Goal: Task Accomplishment & Management: Manage account settings

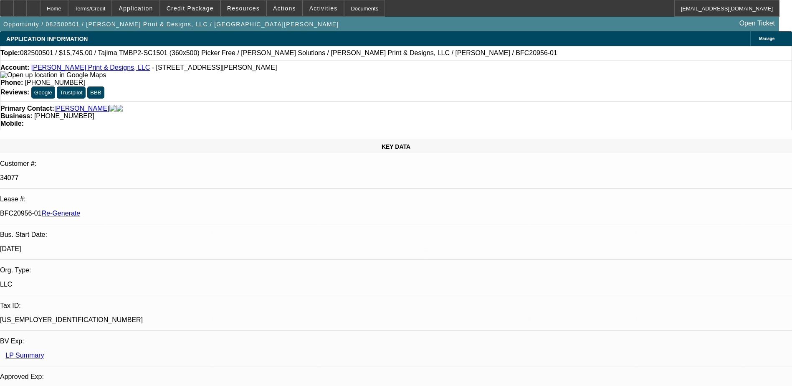
select select "3"
select select "0"
select select "2"
select select "0"
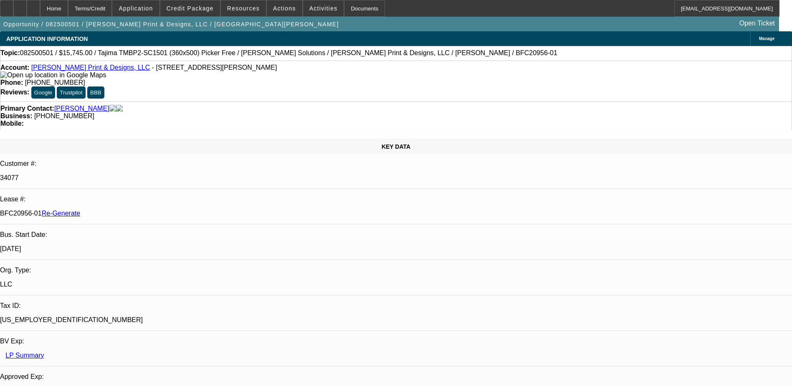
select select "6"
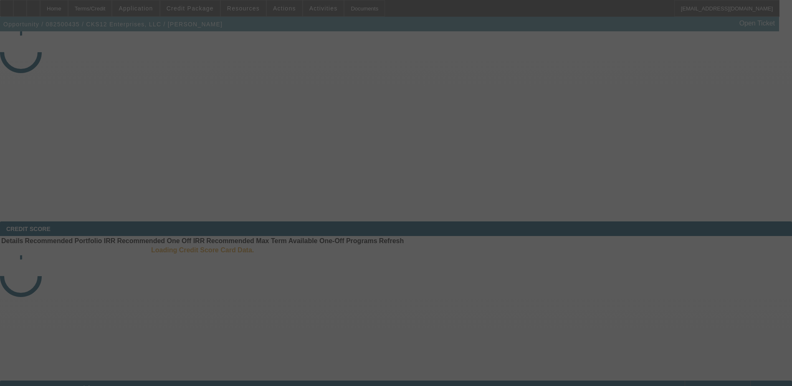
select select "3"
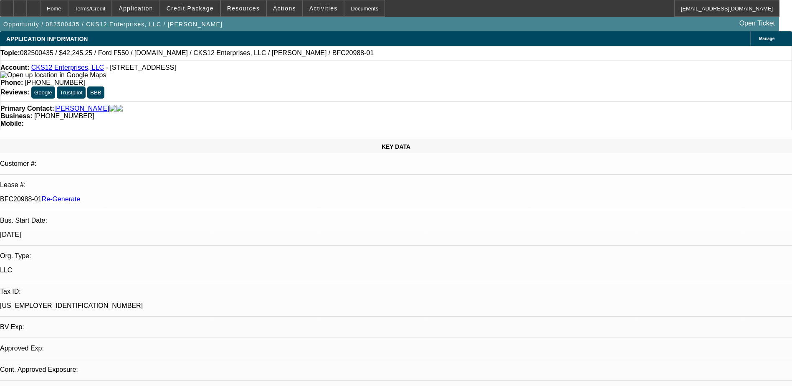
select select "0"
select select "2"
select select "0.1"
select select "1"
select select "2"
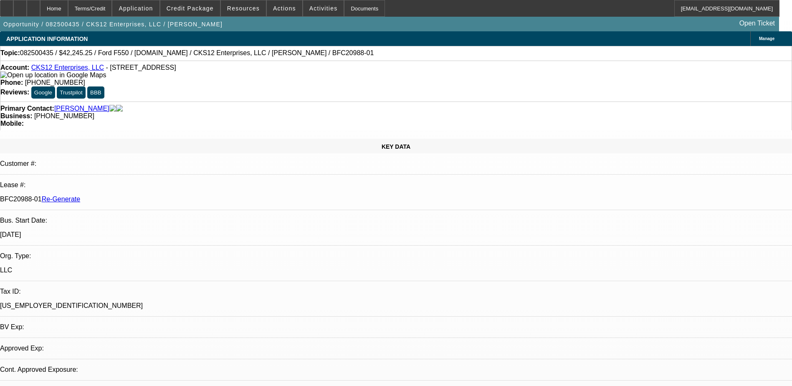
select select "4"
click at [344, 6] on div "Documents" at bounding box center [364, 8] width 41 height 17
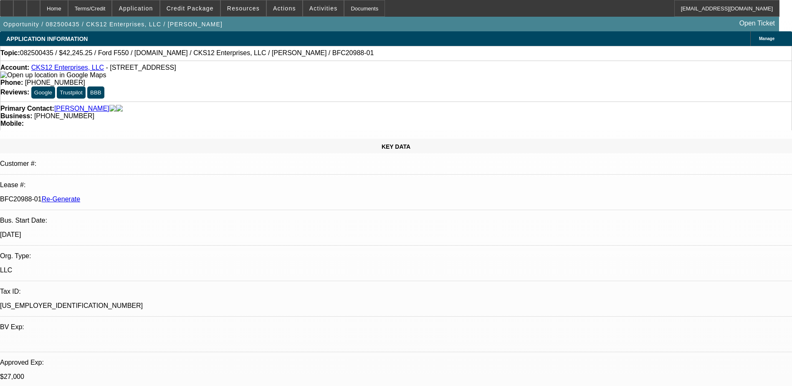
click at [15, 77] on img at bounding box center [53, 75] width 106 height 8
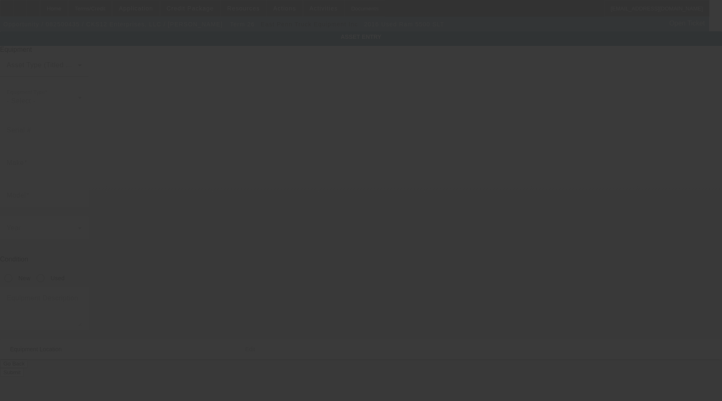
type input "[US_VEHICLE_IDENTIFICATION_NUMBER]"
type input "Ram"
type input "5500 SLT"
radio input "true"
type textarea "with"
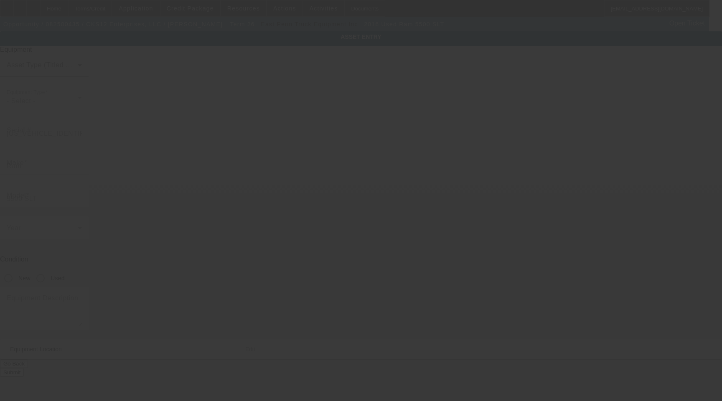
type input "2087 Lakewood Trl SE"
type input "Atlanta"
type input "30315"
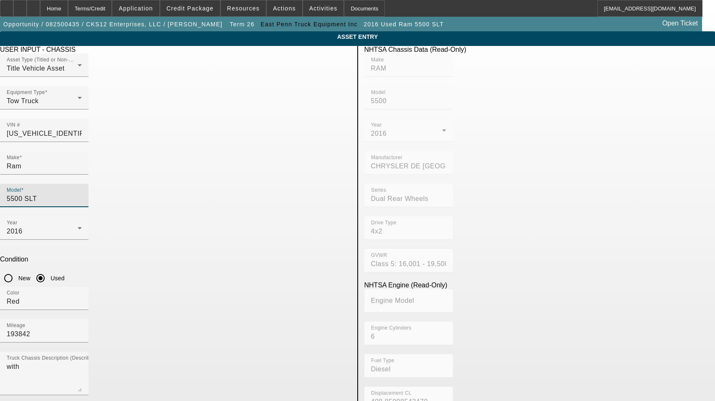
click at [82, 194] on input "5500 SLT" at bounding box center [44, 199] width 75 height 10
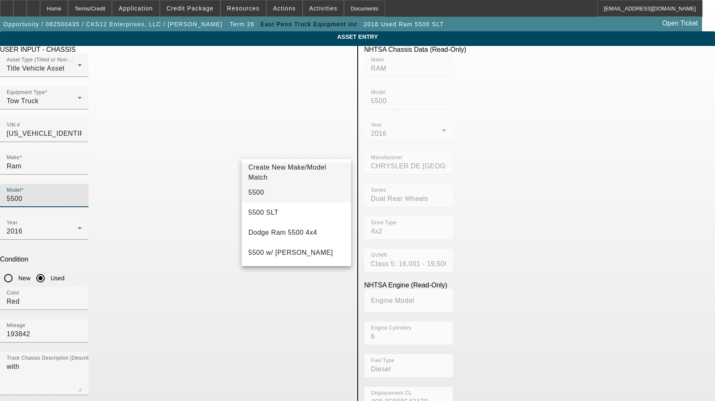
type input "5500"
click at [267, 191] on mat-option "5500" at bounding box center [296, 193] width 109 height 20
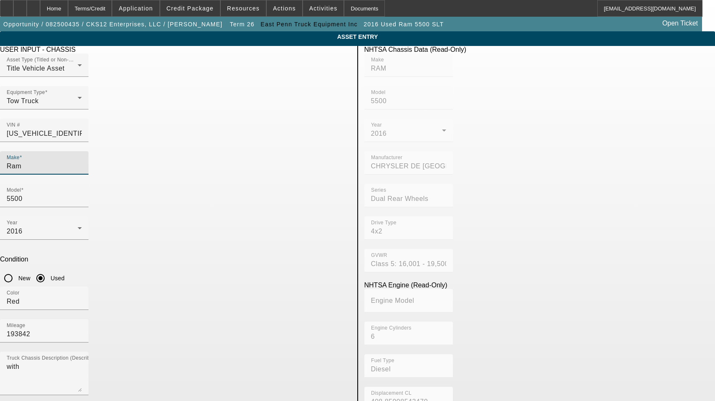
click at [82, 161] on input "Ram" at bounding box center [44, 166] width 75 height 10
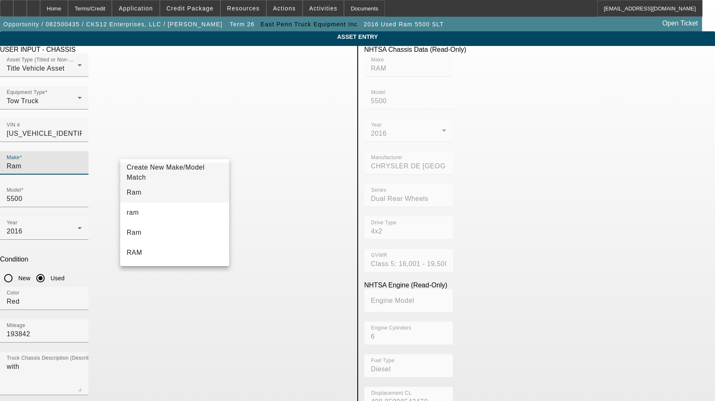
click at [155, 193] on mat-option "Ram" at bounding box center [174, 193] width 109 height 20
type input "Ram"
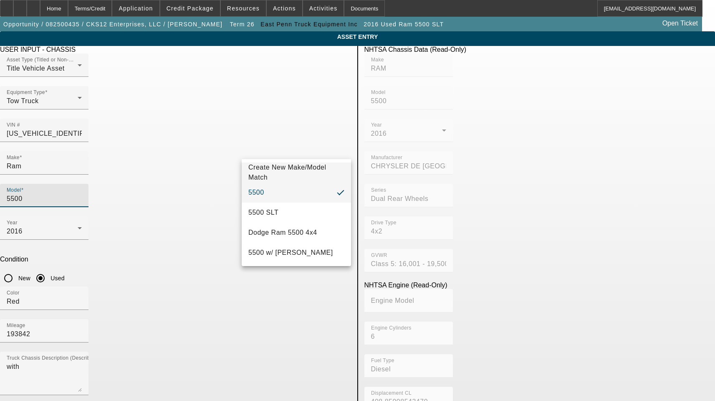
click at [82, 194] on input "5500" at bounding box center [44, 199] width 75 height 10
click at [259, 192] on span "5500" at bounding box center [257, 192] width 16 height 7
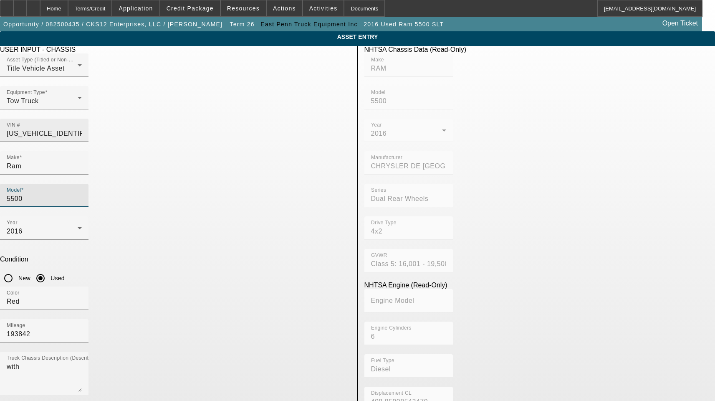
click at [82, 129] on input "[US_VEHICLE_IDENTIFICATION_NUMBER]" at bounding box center [44, 134] width 75 height 10
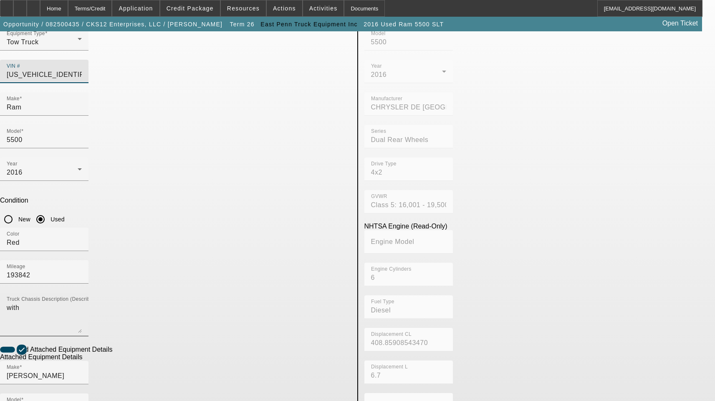
scroll to position [84, 0]
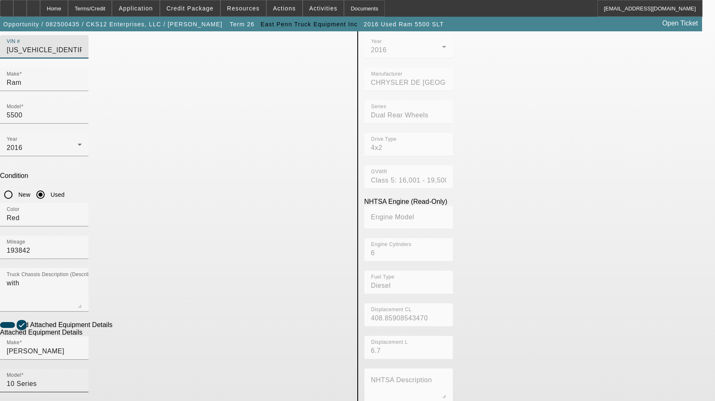
click at [82, 379] on input "10 Series" at bounding box center [44, 384] width 75 height 10
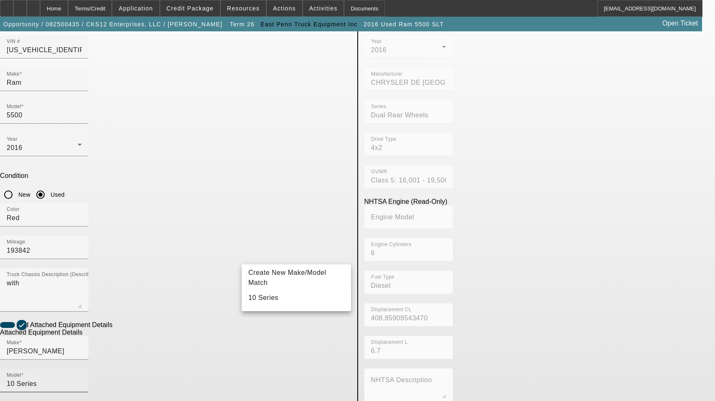
click at [82, 369] on div "Model 10 Series" at bounding box center [44, 380] width 75 height 23
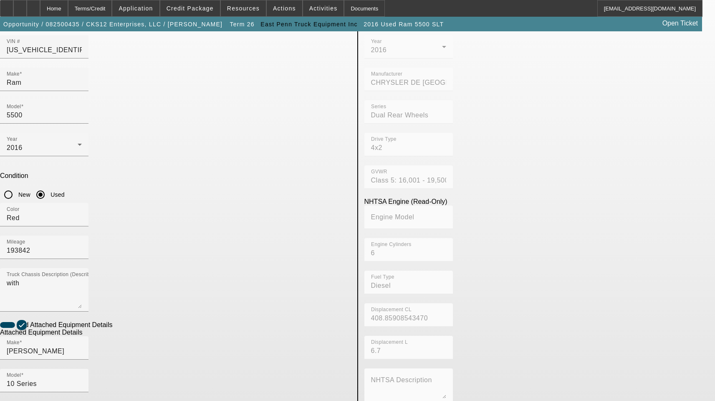
type textarea "Car Carrier Includes All Accessories, Attachments and Options"
drag, startPoint x: 207, startPoint y: 312, endPoint x: 216, endPoint y: 304, distance: 12.7
checkbox input "false"
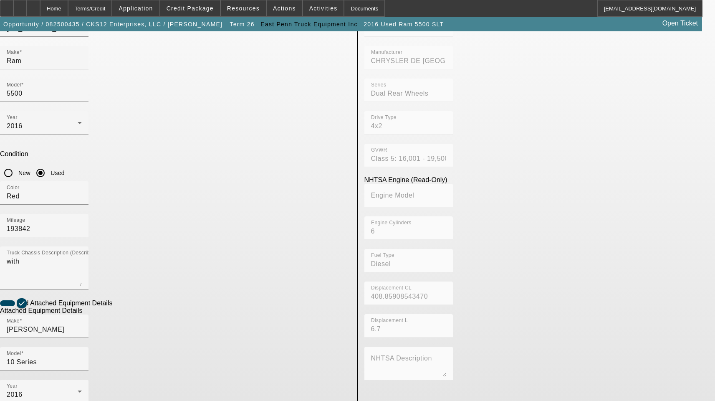
scroll to position [137, 0]
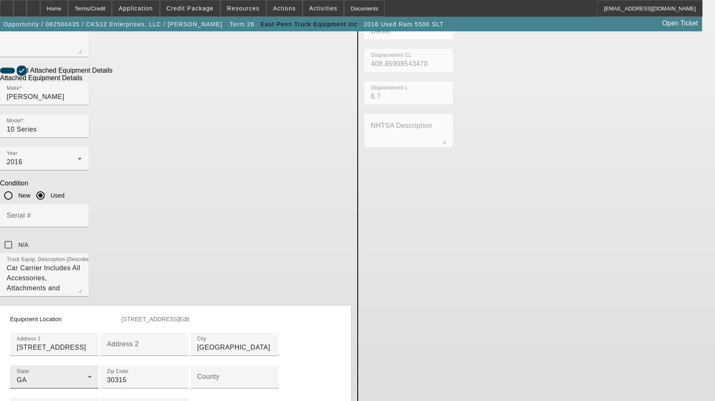
scroll to position [346, 0]
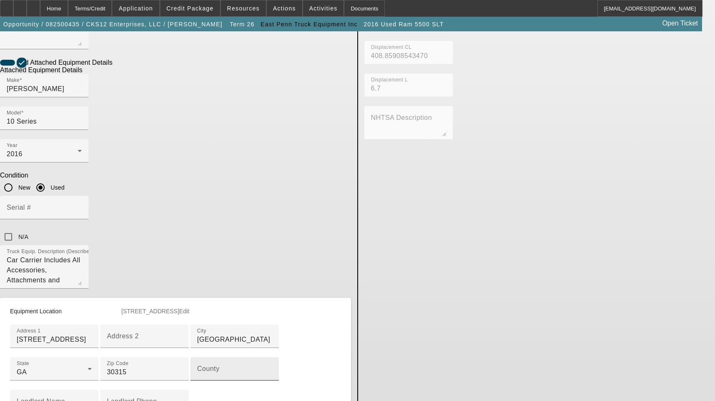
click at [197, 367] on input "County" at bounding box center [234, 372] width 75 height 10
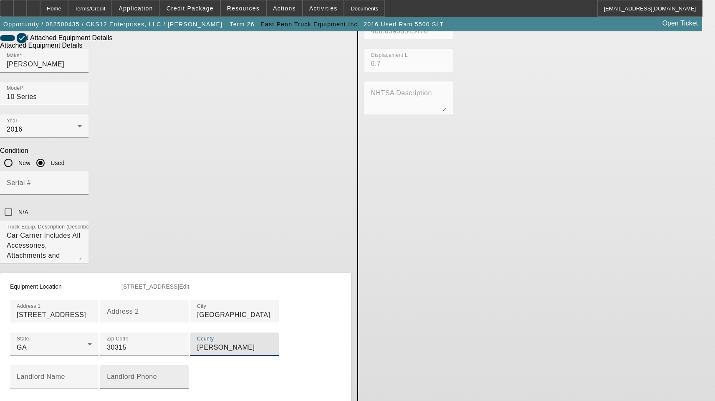
scroll to position [423, 0]
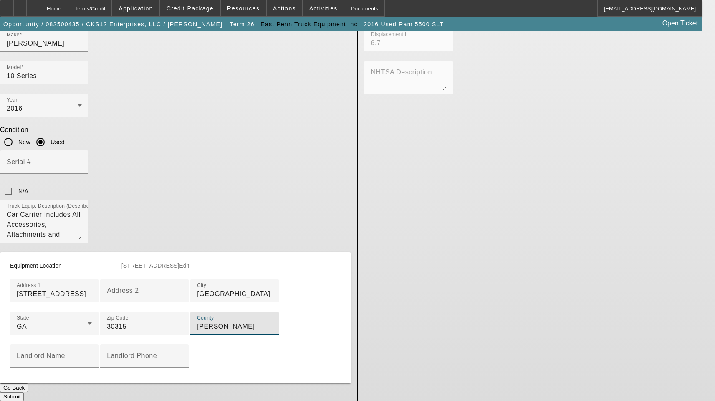
type input "[PERSON_NAME]"
drag, startPoint x: 280, startPoint y: 371, endPoint x: 284, endPoint y: 368, distance: 5.3
click at [24, 392] on button "Submit" at bounding box center [12, 396] width 24 height 9
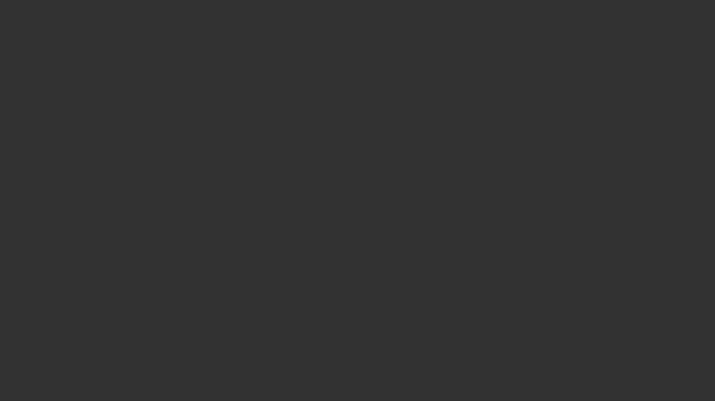
select select "3"
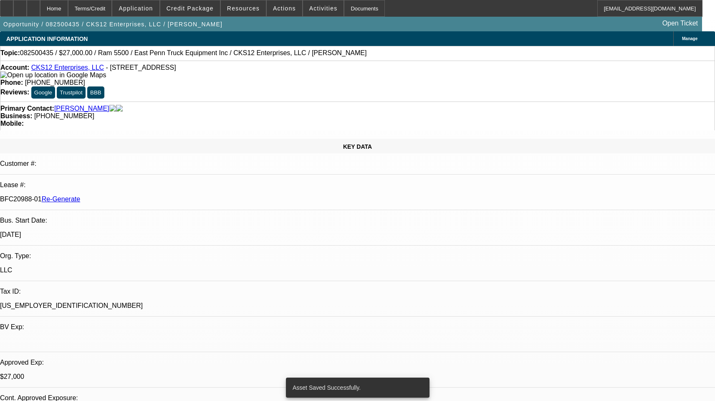
select select "0"
select select "2"
select select "0.1"
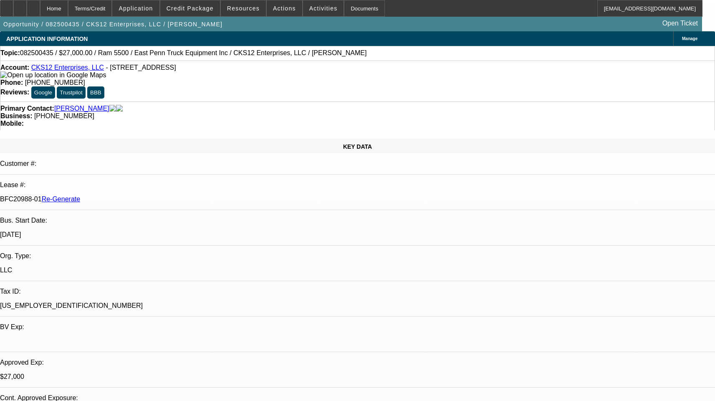
select select "1"
select select "2"
select select "4"
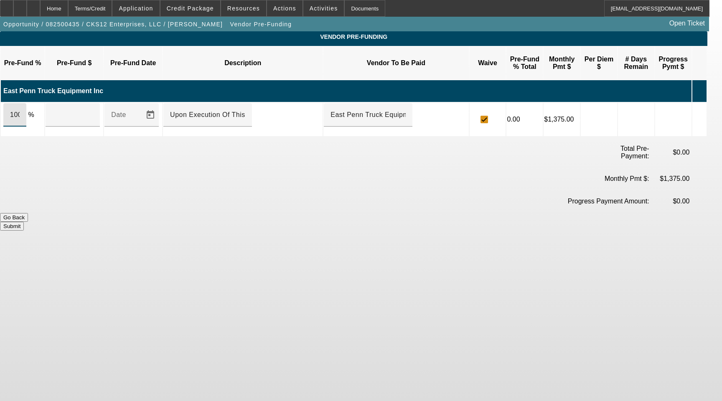
click at [20, 110] on input "100" at bounding box center [15, 115] width 10 height 10
type input "$35,000.00"
click at [24, 222] on button "Submit" at bounding box center [12, 226] width 24 height 9
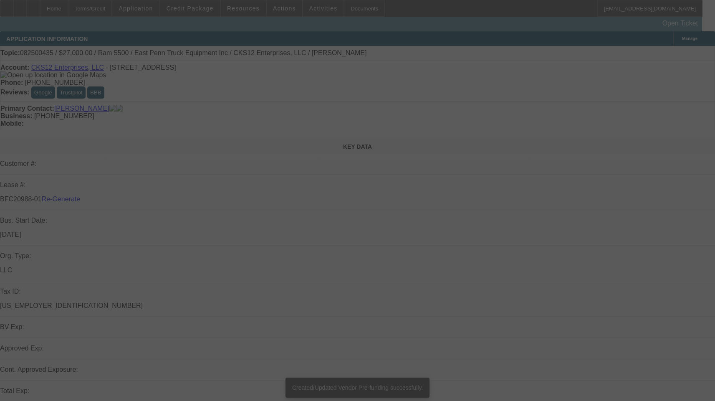
select select "3"
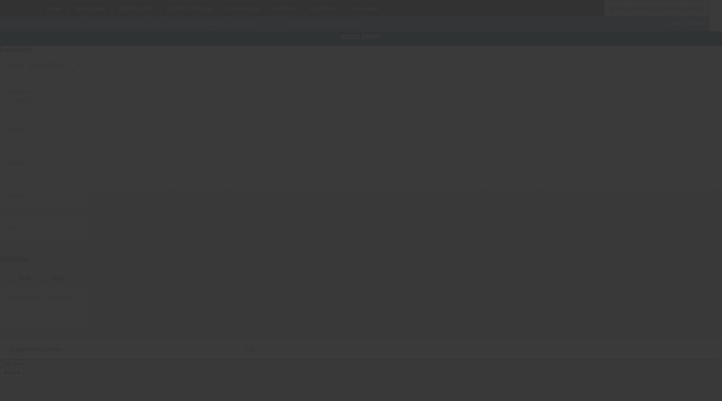
type input "[US_VEHICLE_IDENTIFICATION_NUMBER]"
type input "Ram"
type input "5500"
radio input "true"
type textarea "with"
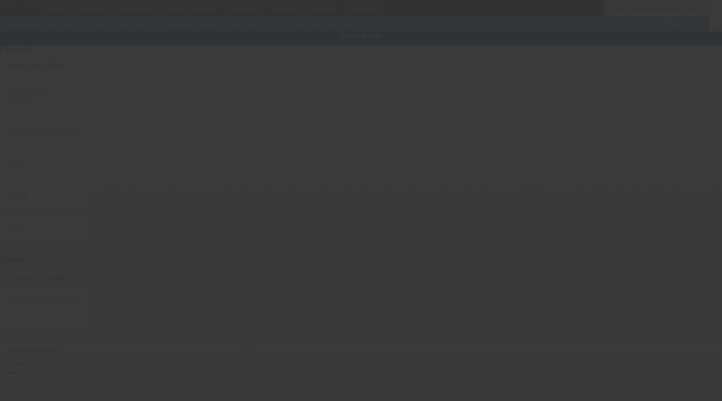
type input "2087 Lakewood Trl SE"
type input "Atlanta"
type input "30315"
type input "Fulton"
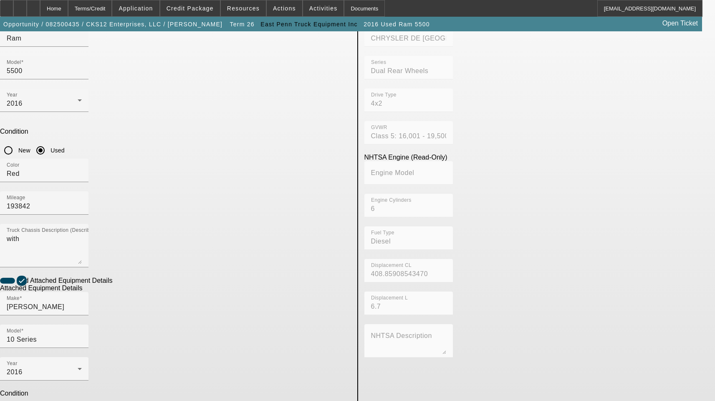
scroll to position [137, 0]
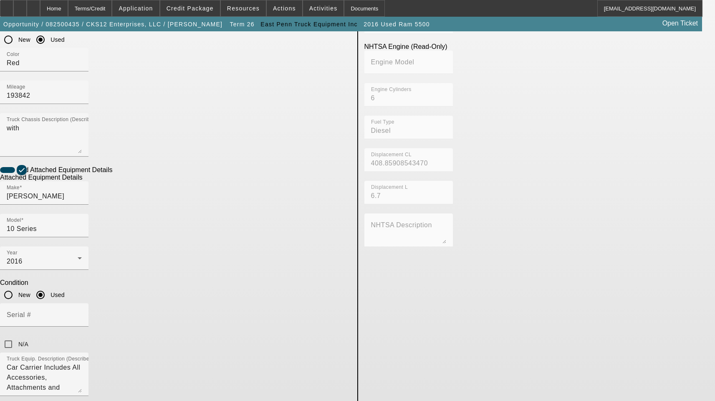
scroll to position [262, 0]
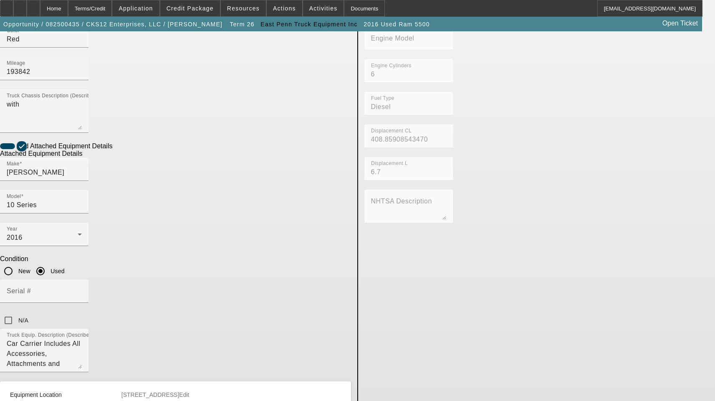
drag, startPoint x: 208, startPoint y: 264, endPoint x: 142, endPoint y: 268, distance: 65.7
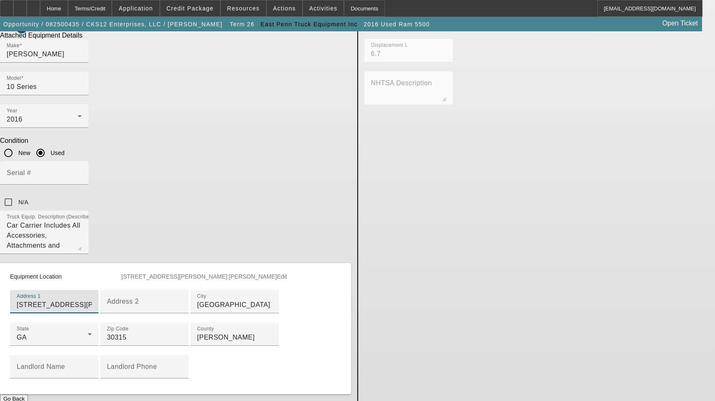
scroll to position [423, 0]
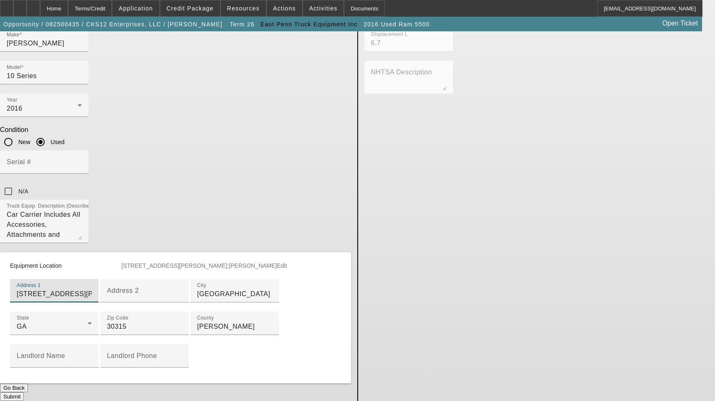
type input "2055 Martin Luther King Jr Dr SW"
click at [24, 392] on button "Submit" at bounding box center [12, 396] width 24 height 9
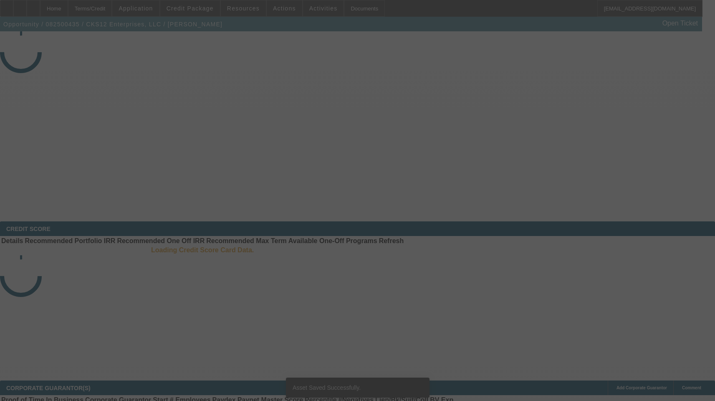
select select "3"
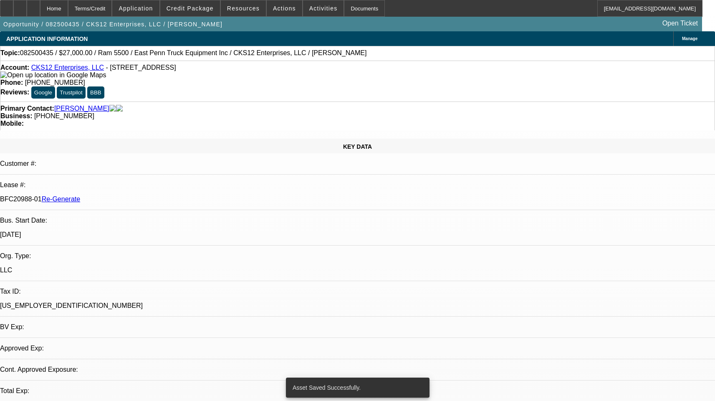
select select "0"
select select "2"
select select "0.1"
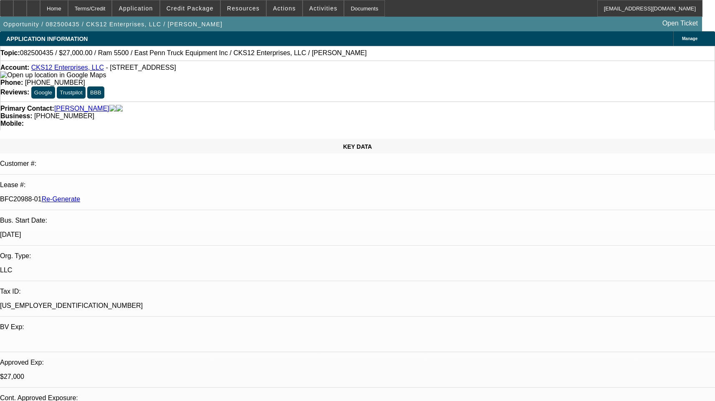
select select "1"
select select "2"
select select "4"
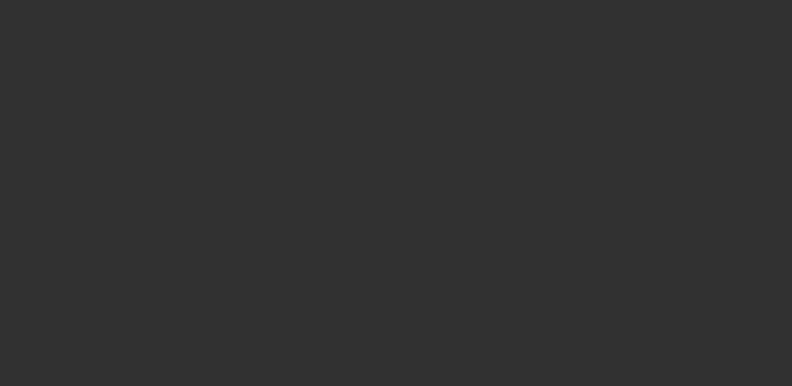
select select "3"
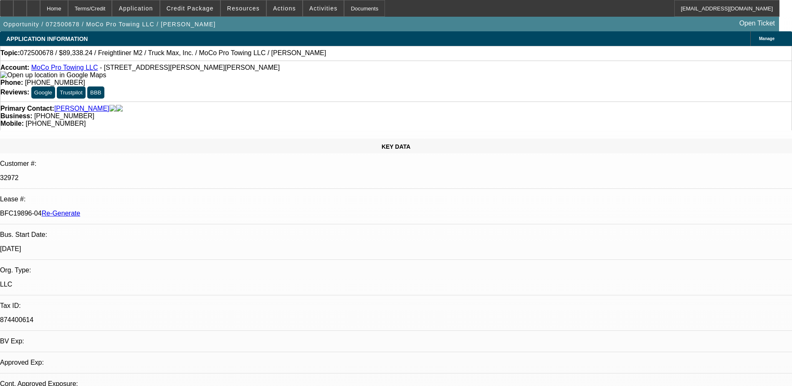
select select "0"
select select "1"
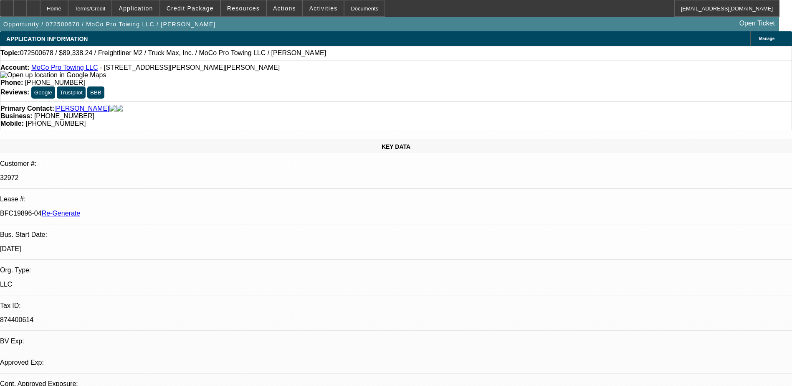
select select "6"
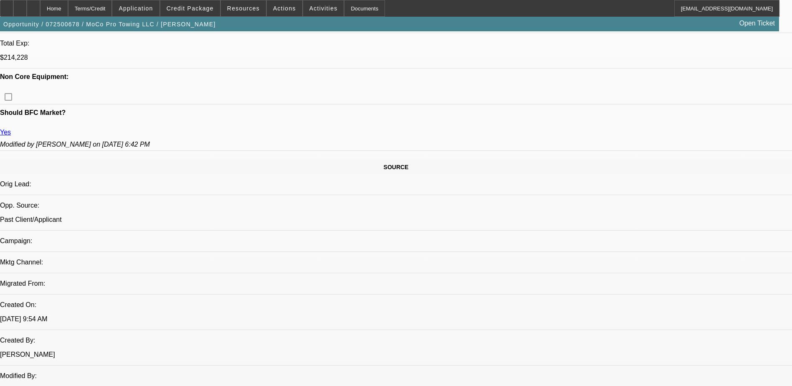
scroll to position [459, 0]
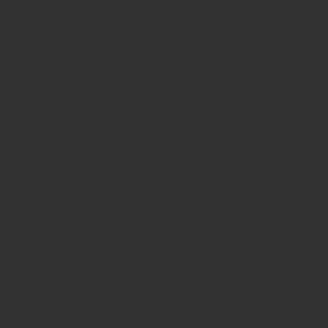
select select "4"
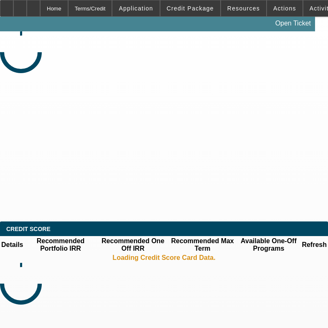
select select "0"
select select "6"
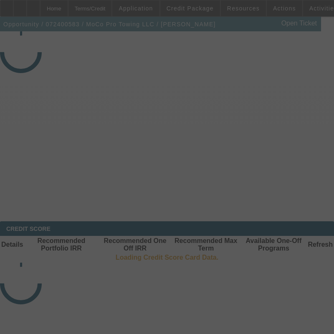
select select "4"
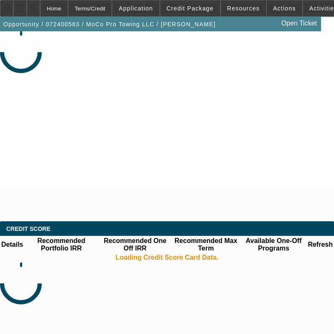
select select "0"
select select "1.5"
select select "0"
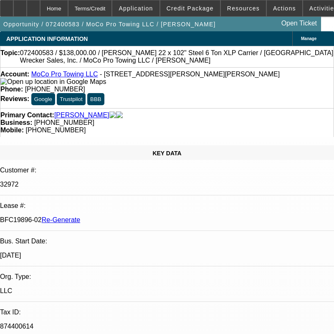
select select "1"
select select "2"
select select "6"
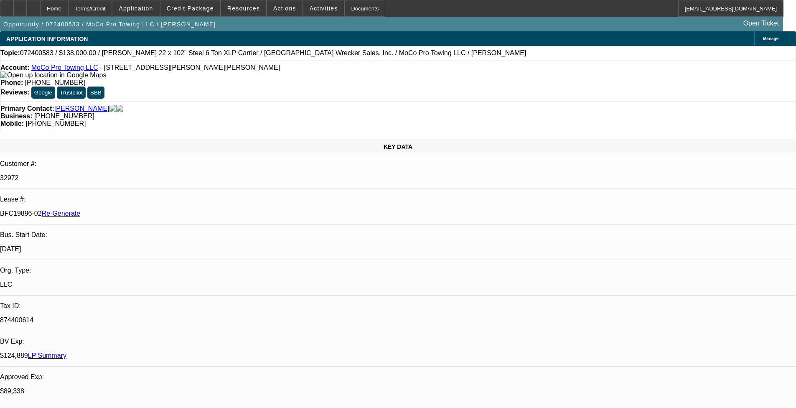
scroll to position [931, 0]
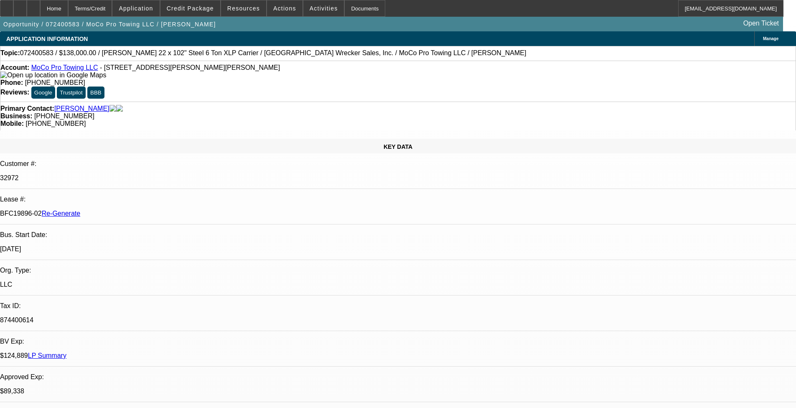
scroll to position [388, 0]
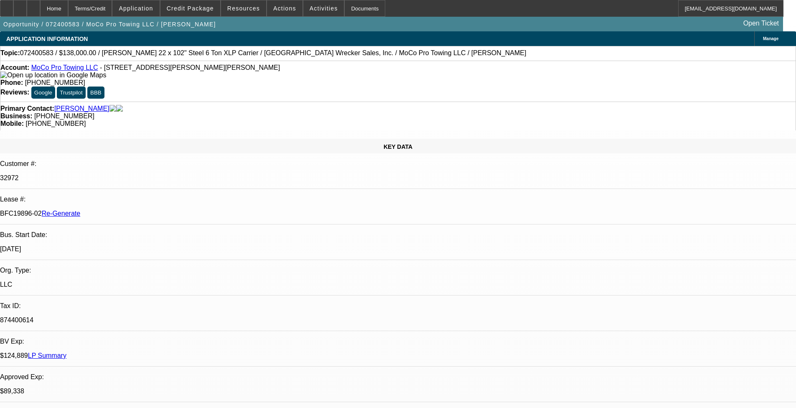
drag, startPoint x: 592, startPoint y: 195, endPoint x: 591, endPoint y: 167, distance: 28.0
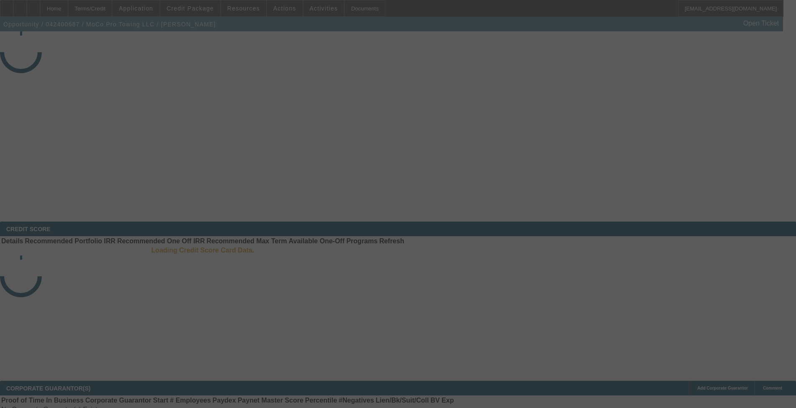
select select "4"
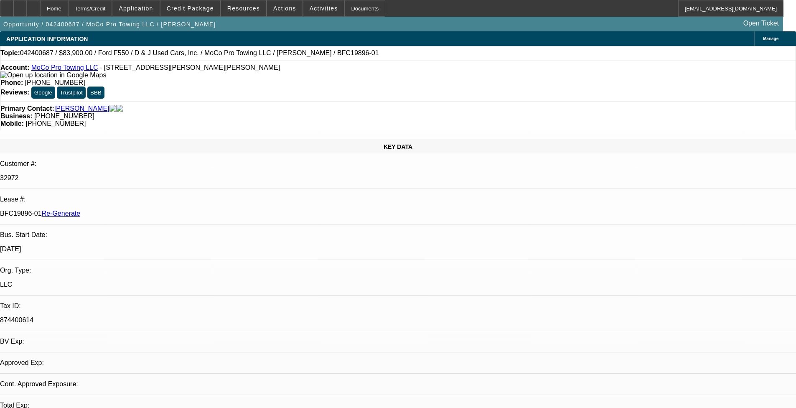
select select "0"
select select "6"
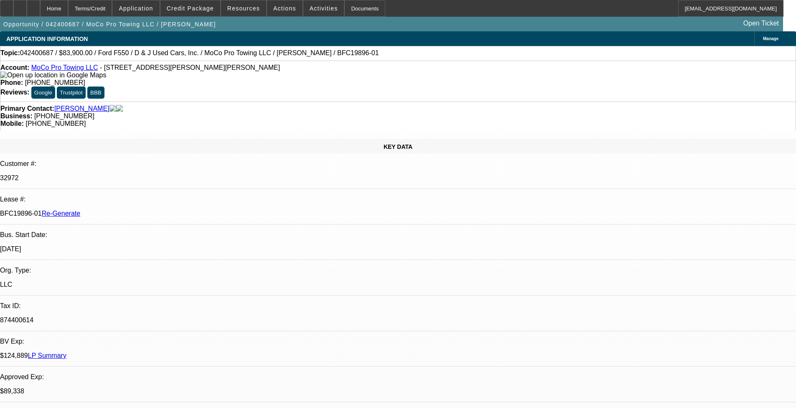
scroll to position [292, 0]
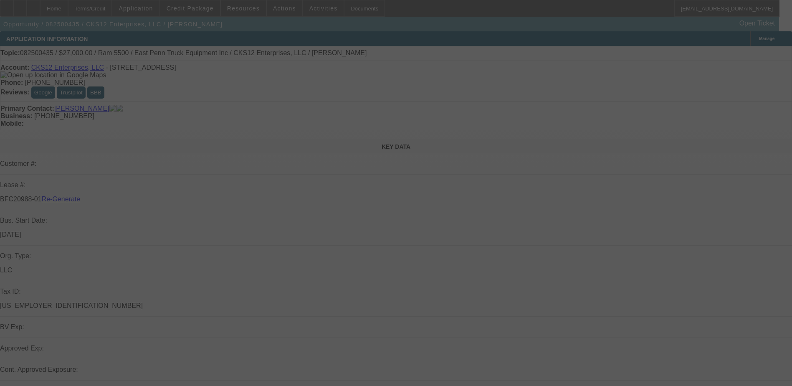
select select "3"
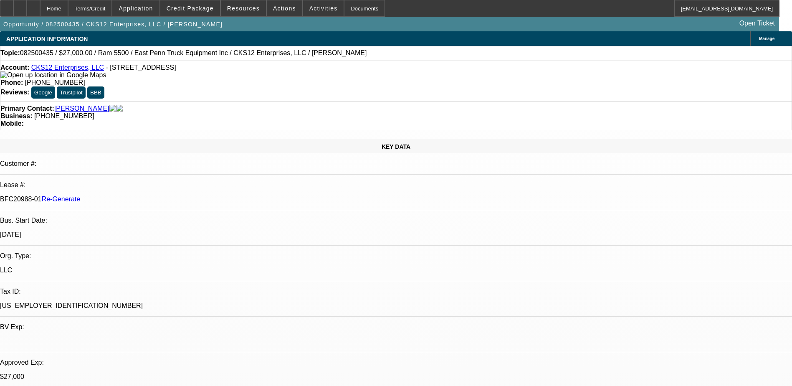
select select "0"
select select "2"
select select "0.1"
select select "1"
select select "2"
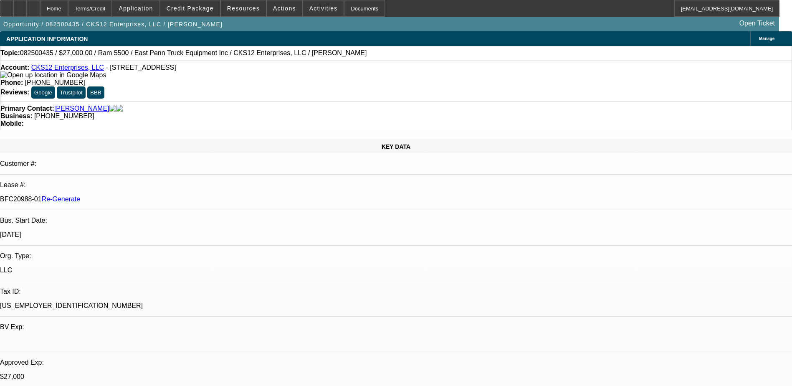
select select "4"
click at [347, 5] on div "Documents" at bounding box center [364, 8] width 41 height 17
type input "terr"
click at [196, 8] on span "Credit Package" at bounding box center [190, 8] width 47 height 7
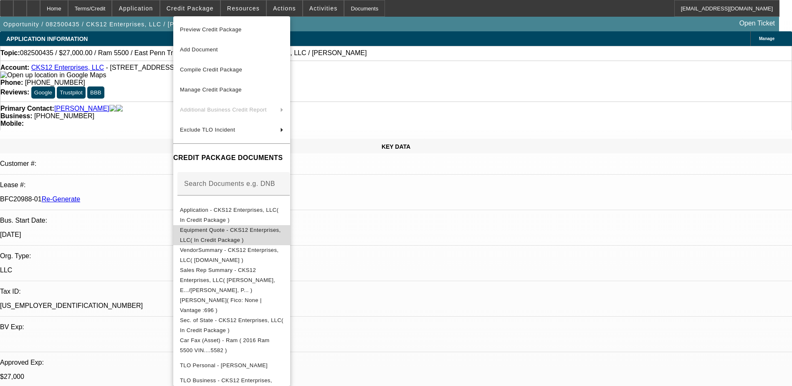
click at [234, 231] on span "Equipment Quote - CKS12 Enterprises, LLC( In Credit Package )" at bounding box center [230, 235] width 101 height 16
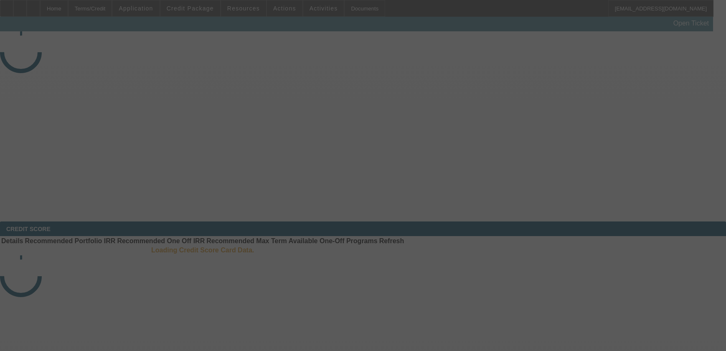
select select "4"
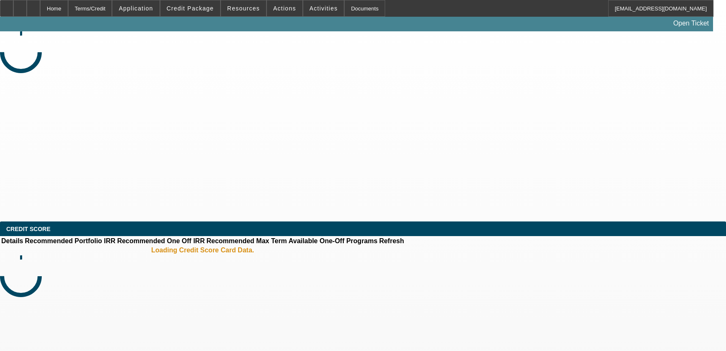
select select "0"
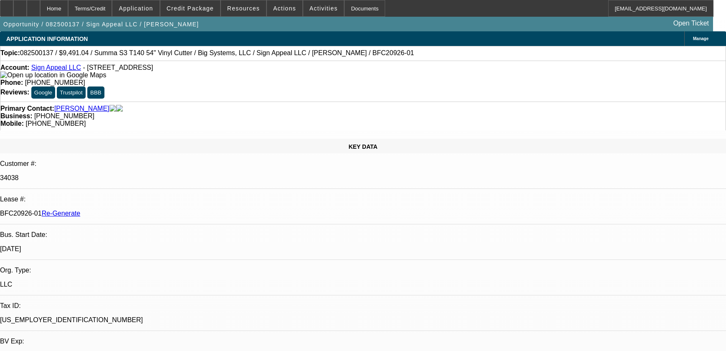
select select "1"
select select "6"
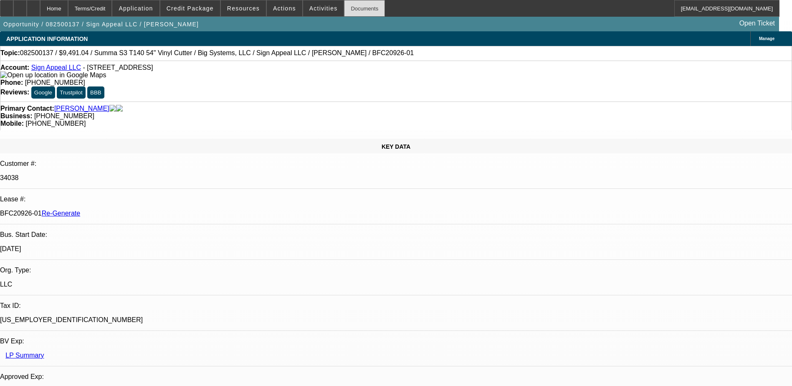
click at [344, 8] on div "Documents" at bounding box center [364, 8] width 41 height 17
click at [384, 64] on div "Account: Sign Appeal LLC - [STREET_ADDRESS] Phone: [PHONE_NUMBER] Reviews: Goog…" at bounding box center [396, 81] width 792 height 41
click at [112, 7] on div "Terms/Credit" at bounding box center [90, 8] width 44 height 17
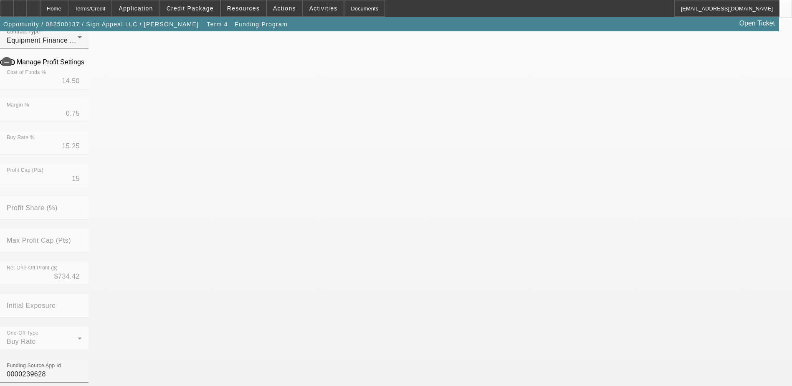
scroll to position [209, 0]
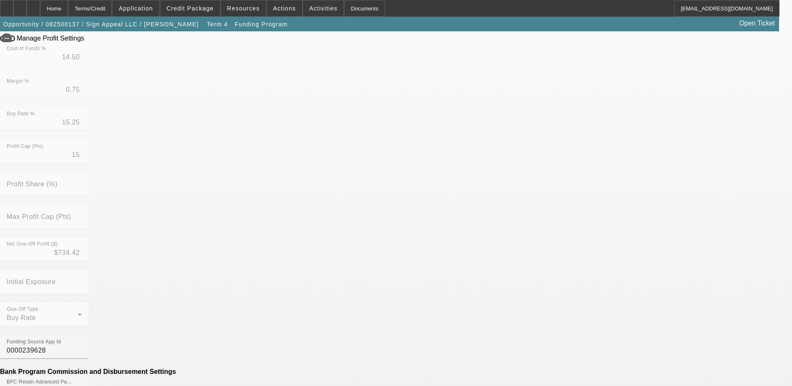
click at [322, 297] on mat-option "No" at bounding box center [335, 301] width 109 height 20
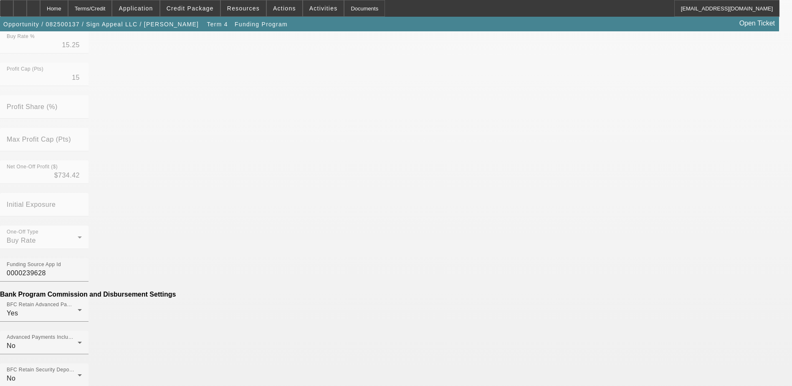
scroll to position [292, 0]
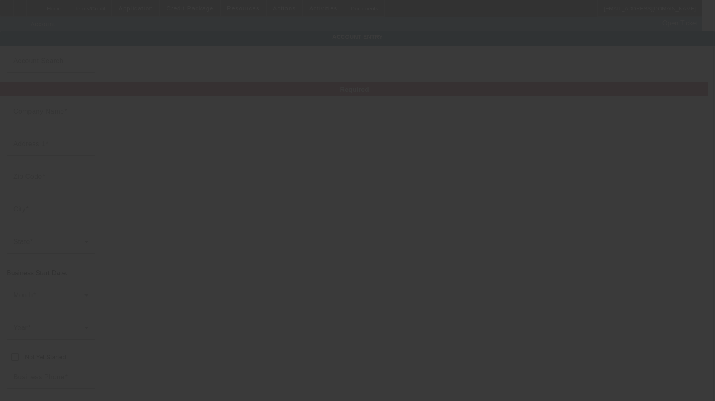
type input "Sign Appeal LLC"
type input "[STREET_ADDRESS]"
type input "60020"
type input "[GEOGRAPHIC_DATA]"
type input "[PHONE_NUMBER]"
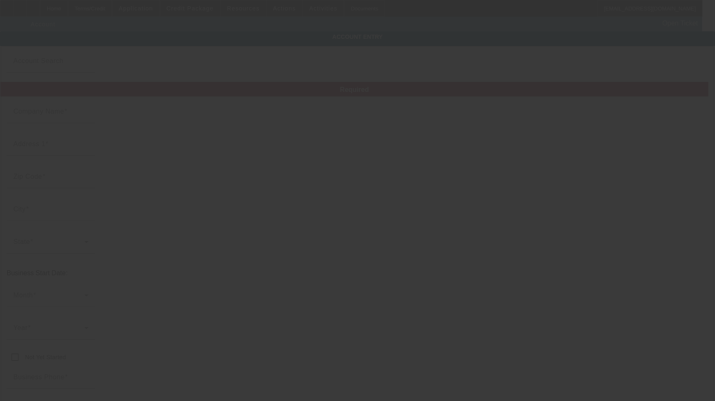
type input "[EMAIL_ADDRESS][DOMAIN_NAME]"
type input "Lake"
type input "[US_EMPLOYER_IDENTIFICATION_NUMBER]"
type input "sign making"
type input "[URL][DOMAIN_NAME]"
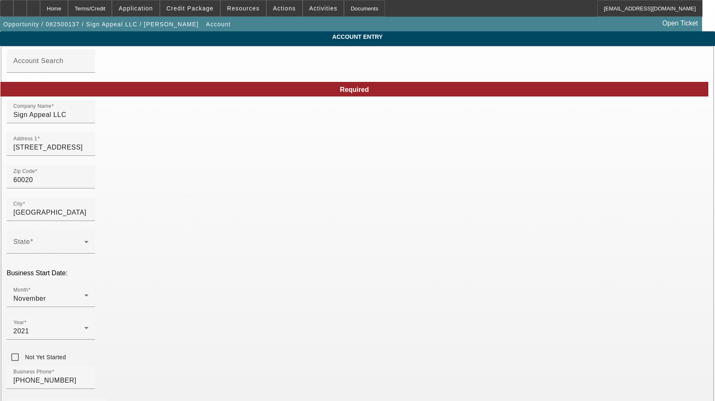
type input "[DATE]"
drag, startPoint x: 437, startPoint y: 188, endPoint x: 346, endPoint y: 186, distance: 91.5
